Goal: Book appointment/travel/reservation

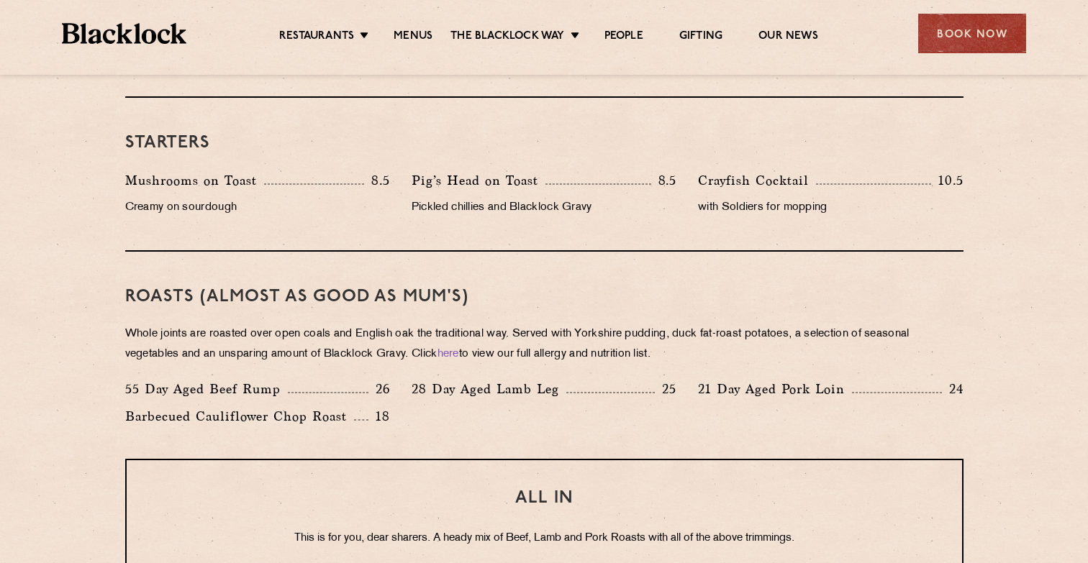
scroll to position [848, 0]
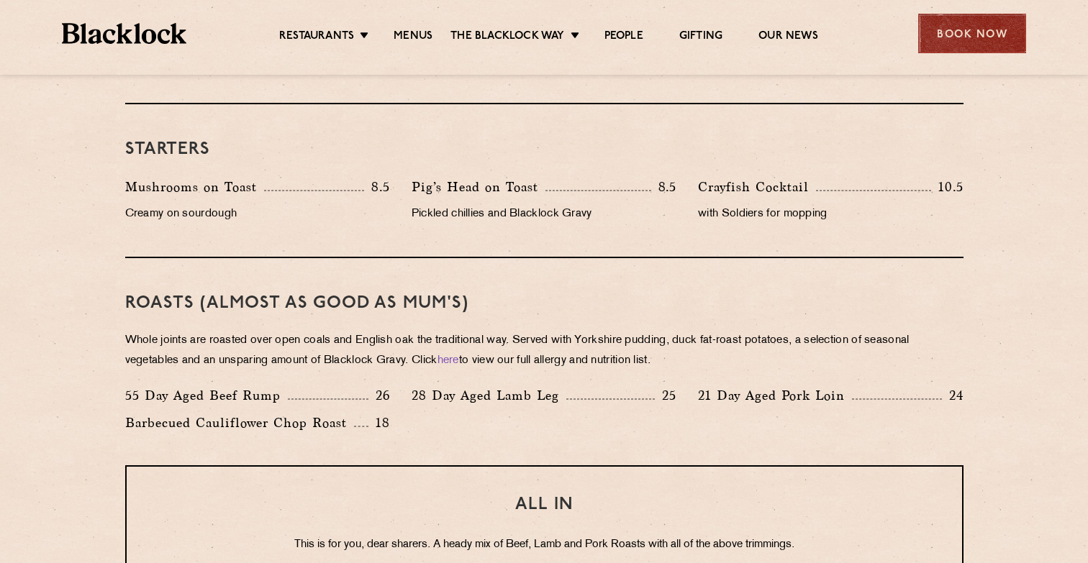
click at [961, 27] on div "Book Now" at bounding box center [972, 34] width 108 height 40
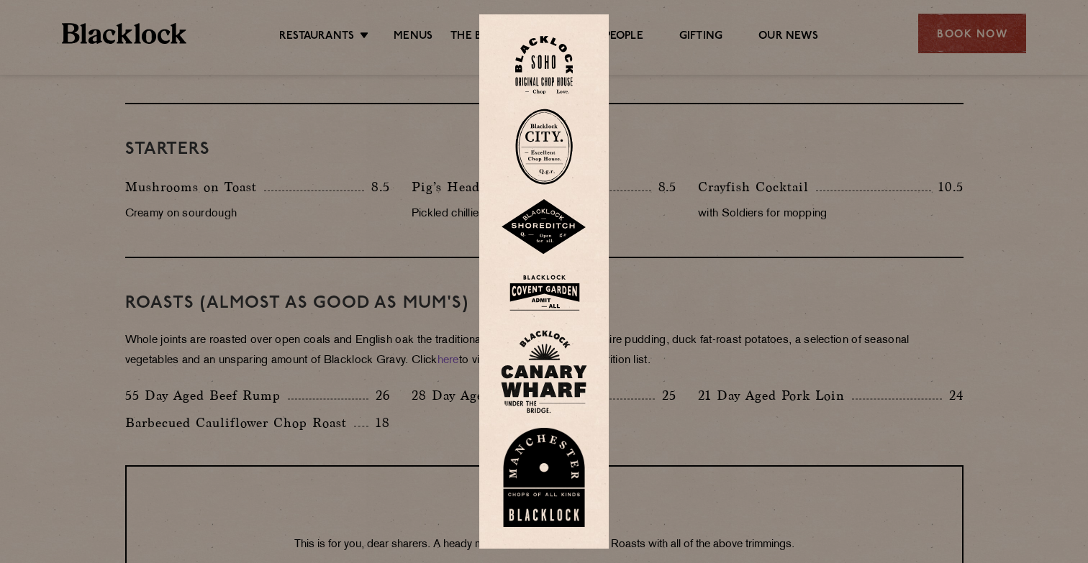
click at [535, 230] on img at bounding box center [544, 227] width 86 height 56
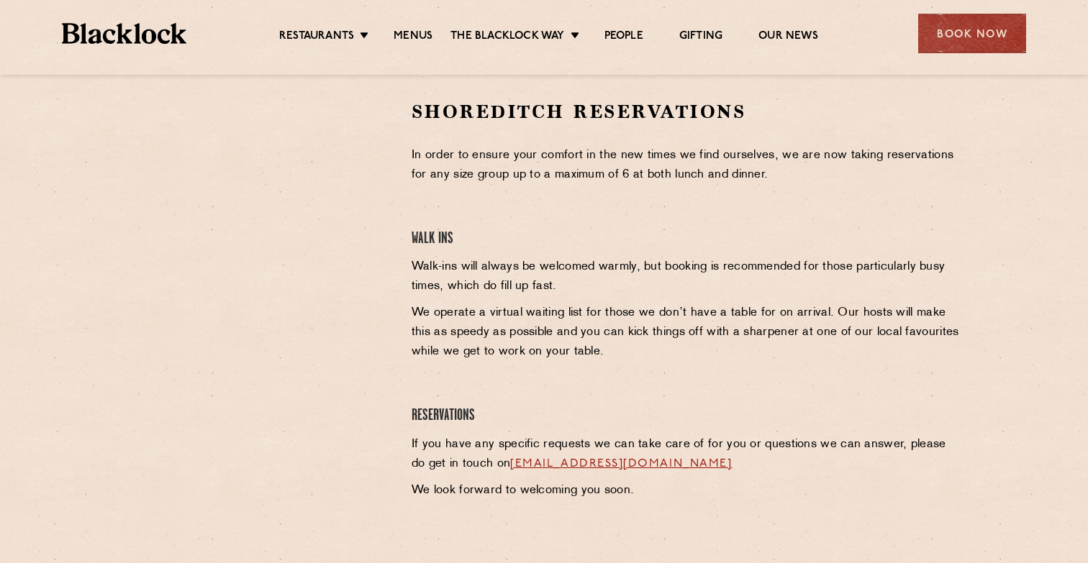
scroll to position [475, 0]
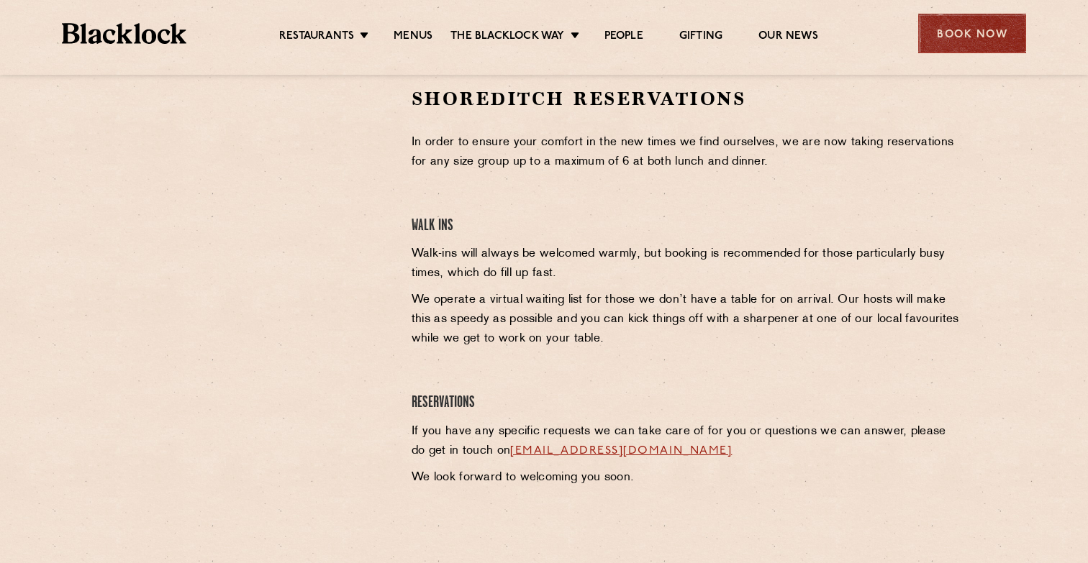
click at [941, 40] on div "Book Now" at bounding box center [972, 34] width 108 height 40
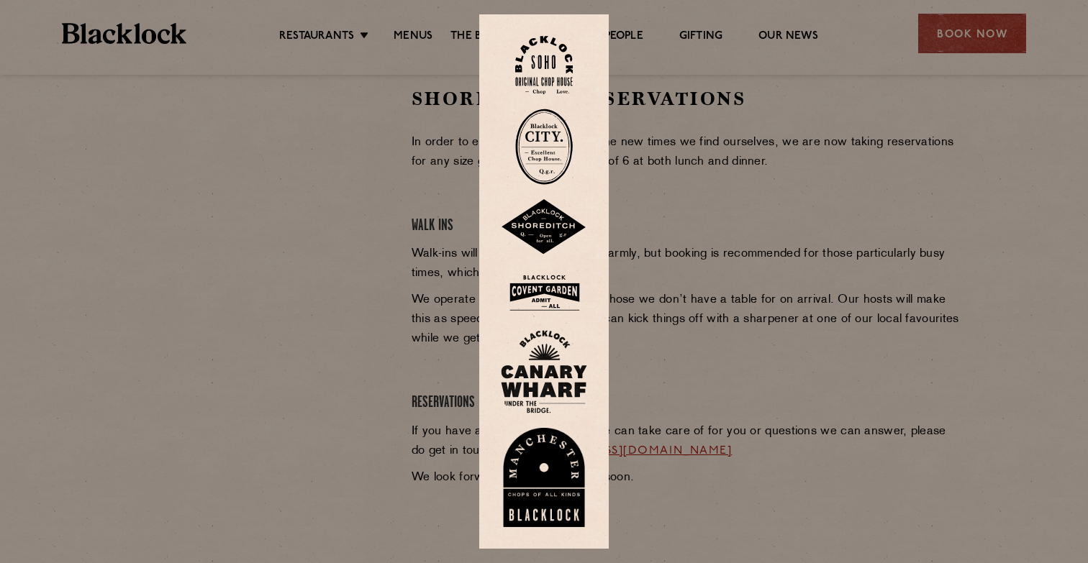
click at [528, 143] on img at bounding box center [544, 147] width 58 height 76
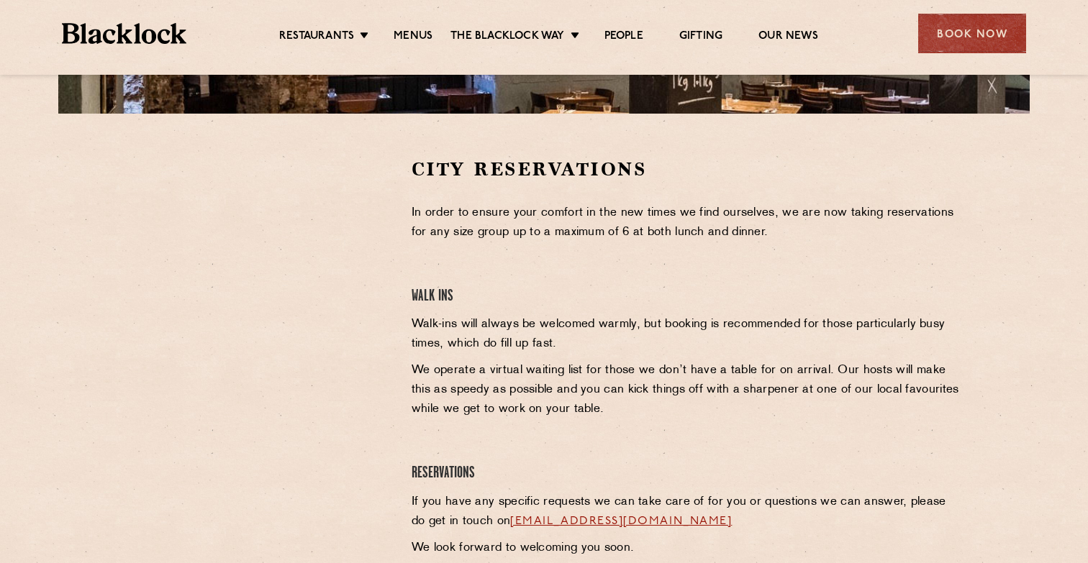
scroll to position [416, 0]
